Goal: Task Accomplishment & Management: Complete application form

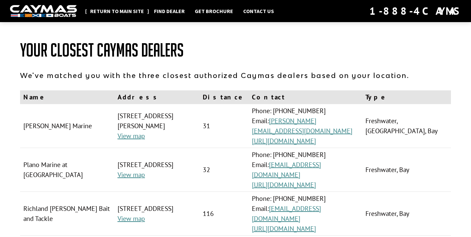
click at [116, 11] on link "Return to main site" at bounding box center [117, 11] width 60 height 9
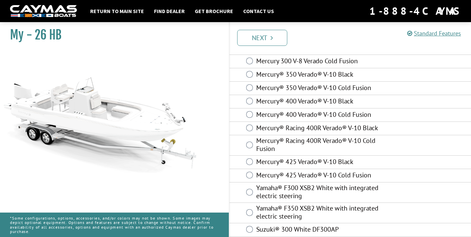
scroll to position [57, 0]
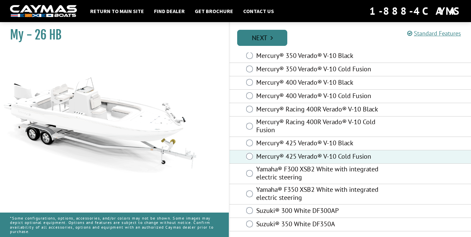
click at [284, 39] on link "Next" at bounding box center [262, 38] width 50 height 16
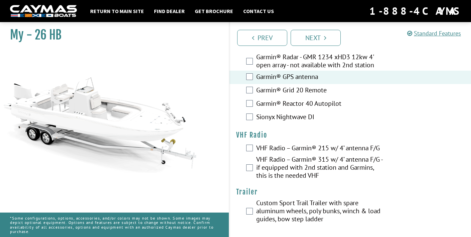
scroll to position [2066, 0]
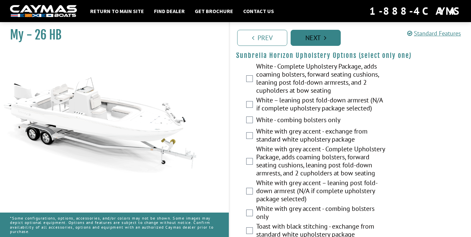
click at [324, 31] on link "Next" at bounding box center [316, 38] width 50 height 16
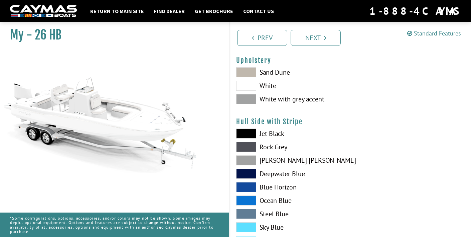
scroll to position [0, 0]
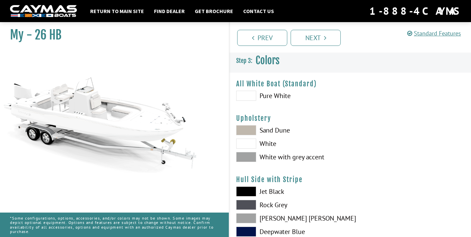
click at [249, 130] on span at bounding box center [246, 130] width 20 height 10
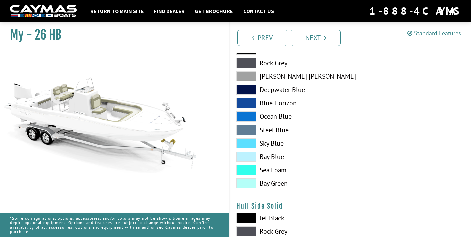
scroll to position [180, 0]
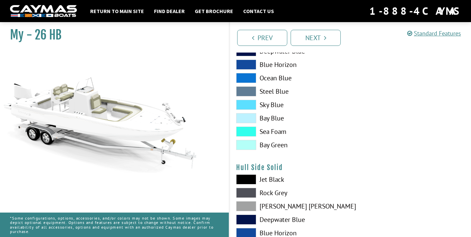
click at [251, 132] on span at bounding box center [246, 131] width 20 height 10
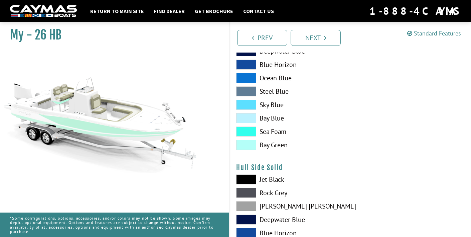
click at [249, 105] on span at bounding box center [246, 105] width 20 height 10
click at [244, 78] on span at bounding box center [246, 78] width 20 height 10
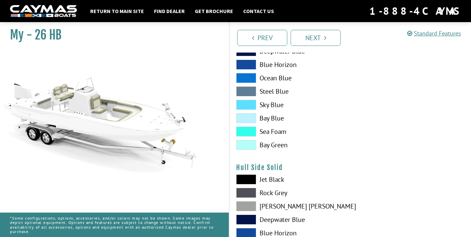
click at [244, 78] on span at bounding box center [246, 78] width 20 height 10
click at [248, 67] on span at bounding box center [246, 64] width 20 height 10
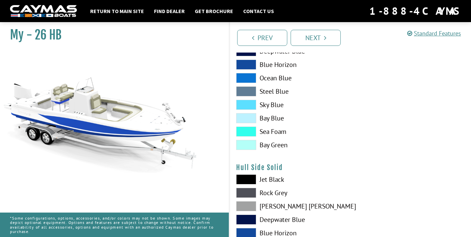
click at [251, 93] on span at bounding box center [246, 91] width 20 height 10
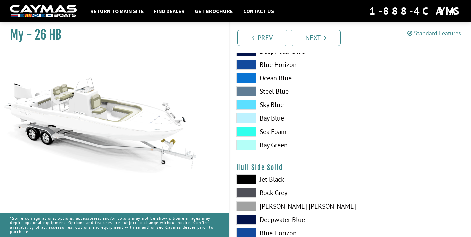
click at [247, 55] on span at bounding box center [246, 51] width 20 height 10
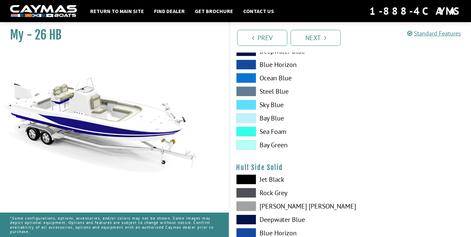
click at [249, 103] on span at bounding box center [246, 105] width 20 height 10
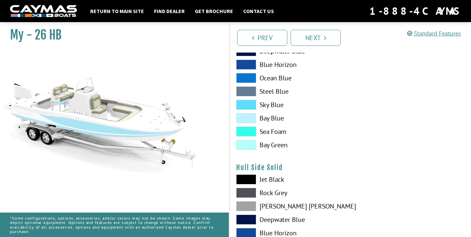
click at [247, 118] on span at bounding box center [246, 118] width 20 height 10
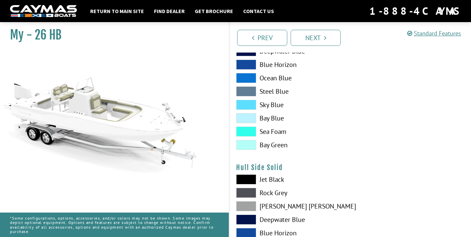
click at [249, 132] on span at bounding box center [246, 131] width 20 height 10
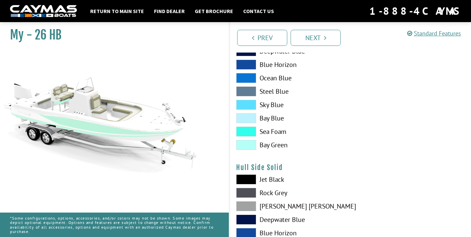
click at [247, 144] on span at bounding box center [246, 145] width 20 height 10
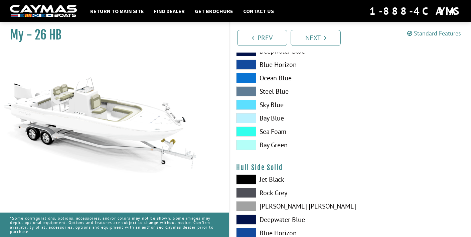
click at [249, 131] on span at bounding box center [246, 131] width 20 height 10
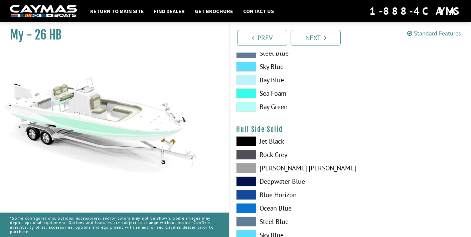
scroll to position [220, 0]
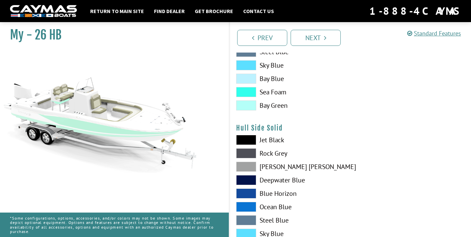
click at [247, 212] on div "Jet Black Rock Grey Dove Gray Deepwater Blue Blue Horizon Ocean Blue" at bounding box center [290, 208] width 121 height 147
click at [247, 209] on span at bounding box center [246, 206] width 20 height 10
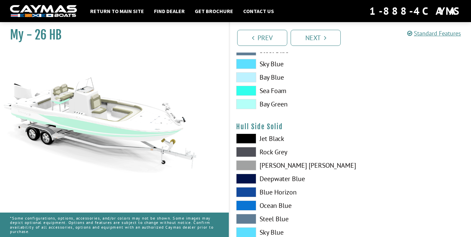
click at [248, 215] on span at bounding box center [246, 219] width 20 height 10
click at [247, 230] on span at bounding box center [246, 232] width 20 height 10
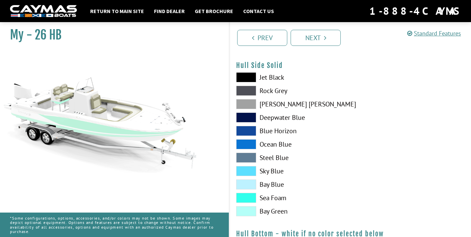
scroll to position [283, 0]
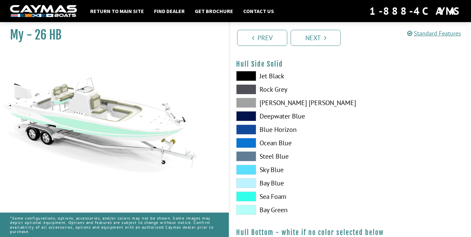
click at [243, 195] on span at bounding box center [246, 196] width 20 height 10
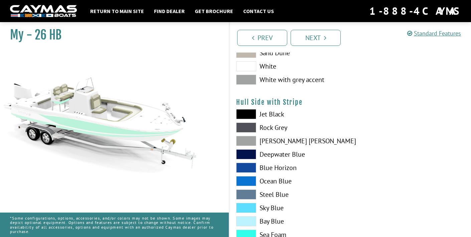
scroll to position [132, 0]
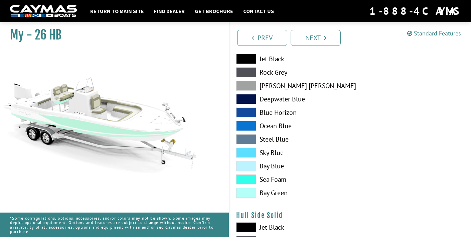
click at [244, 176] on span at bounding box center [246, 179] width 20 height 10
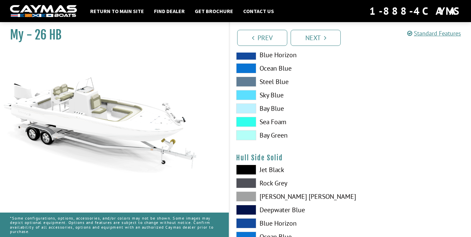
scroll to position [191, 0]
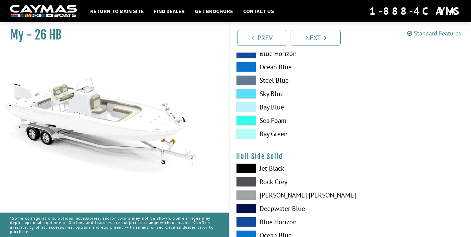
click at [246, 171] on span at bounding box center [246, 168] width 20 height 10
click at [247, 168] on span at bounding box center [246, 168] width 20 height 10
click at [246, 180] on span at bounding box center [246, 181] width 20 height 10
click at [245, 191] on span at bounding box center [246, 195] width 20 height 10
click at [248, 207] on span at bounding box center [246, 208] width 20 height 10
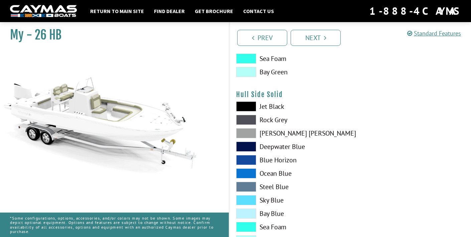
scroll to position [254, 0]
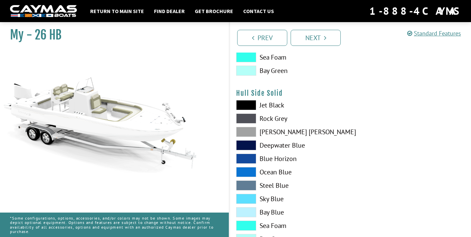
click at [246, 169] on span at bounding box center [246, 172] width 20 height 10
click at [248, 181] on span at bounding box center [246, 185] width 20 height 10
click at [249, 196] on span at bounding box center [246, 198] width 20 height 10
drag, startPoint x: 250, startPoint y: 212, endPoint x: 249, endPoint y: 218, distance: 6.0
click at [250, 212] on span at bounding box center [246, 212] width 20 height 10
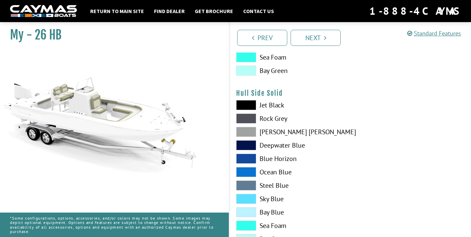
click at [250, 227] on span at bounding box center [246, 225] width 20 height 10
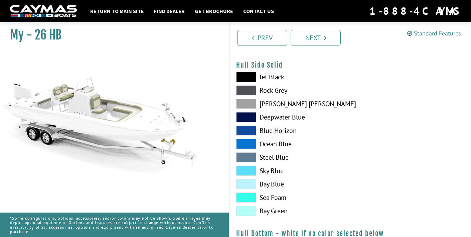
scroll to position [284, 0]
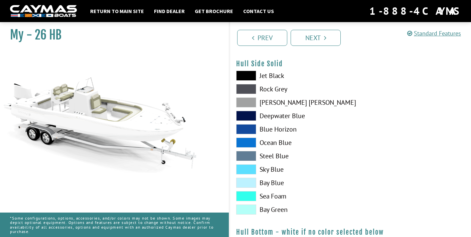
click at [251, 208] on span at bounding box center [246, 209] width 20 height 10
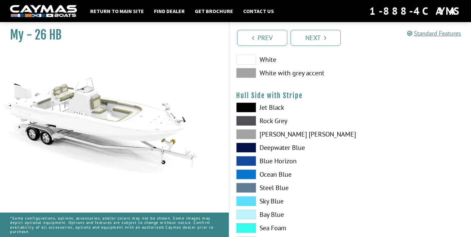
scroll to position [123, 0]
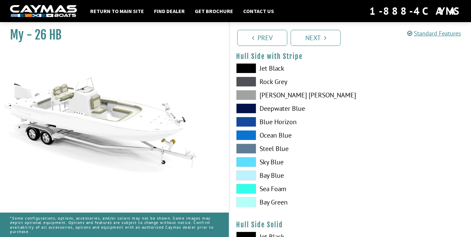
click at [252, 186] on span at bounding box center [246, 188] width 20 height 10
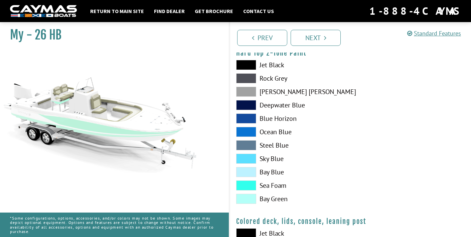
scroll to position [664, 0]
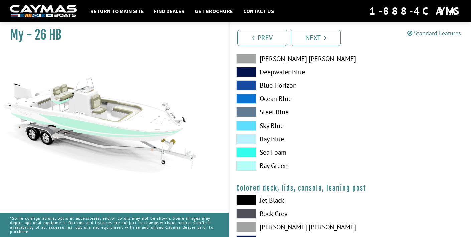
click at [249, 151] on span at bounding box center [246, 152] width 20 height 10
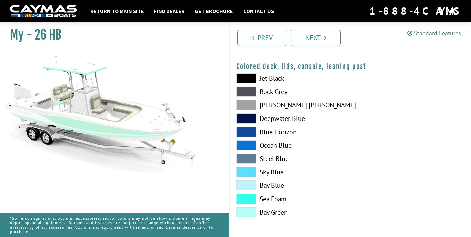
scroll to position [0, 0]
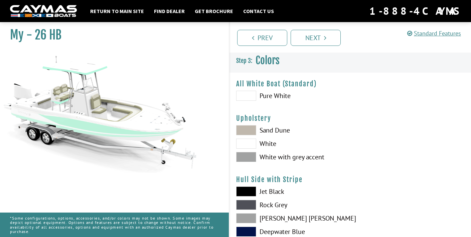
click at [315, 34] on link "Next" at bounding box center [316, 38] width 50 height 16
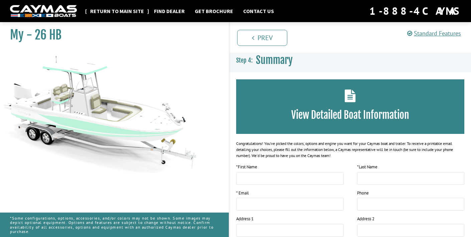
click at [123, 9] on link "Return to main site" at bounding box center [117, 11] width 60 height 9
